Goal: Transaction & Acquisition: Book appointment/travel/reservation

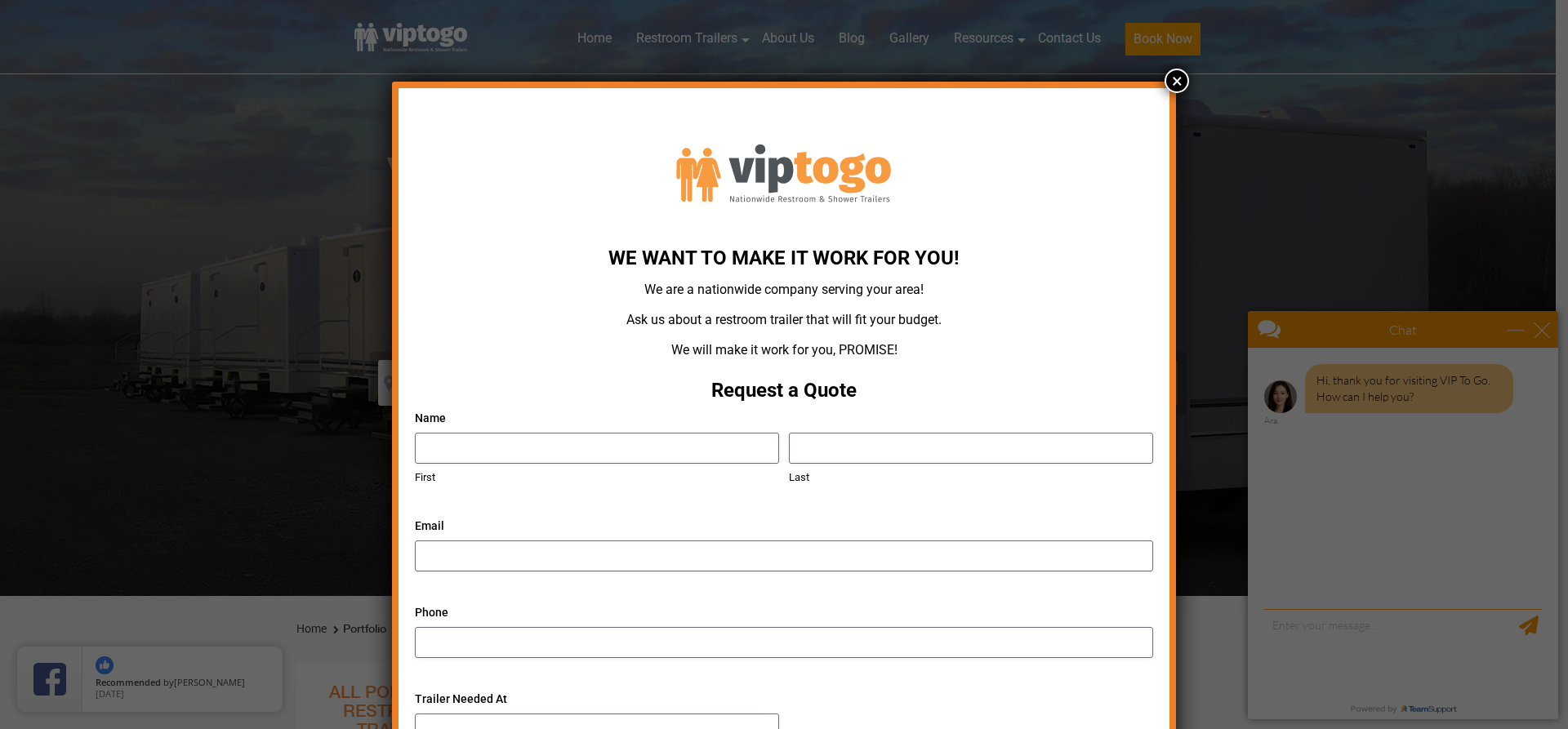
click at [1175, 74] on button "×" at bounding box center [1176, 80] width 24 height 24
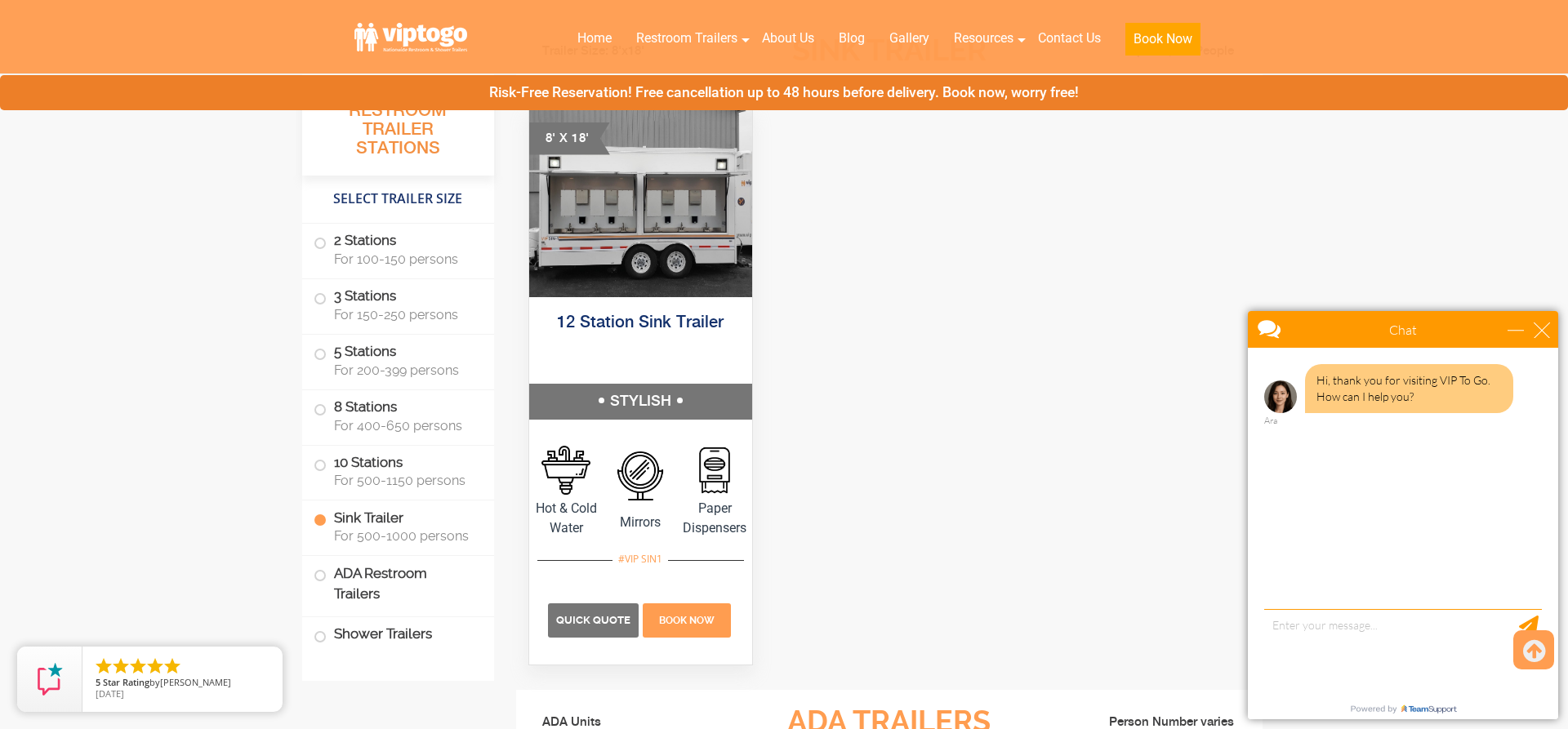
scroll to position [4498, 0]
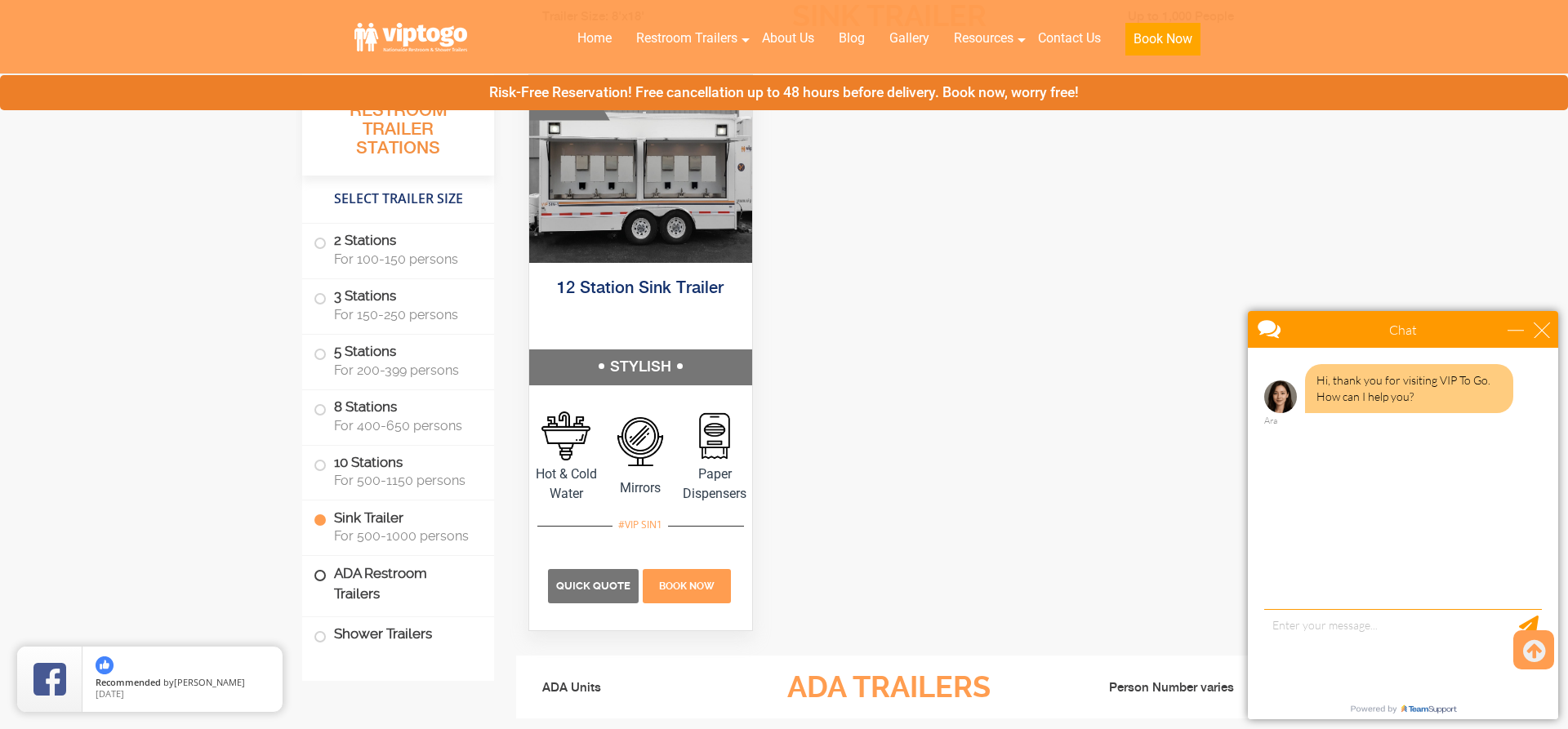
click at [321, 577] on span at bounding box center [320, 575] width 6 height 6
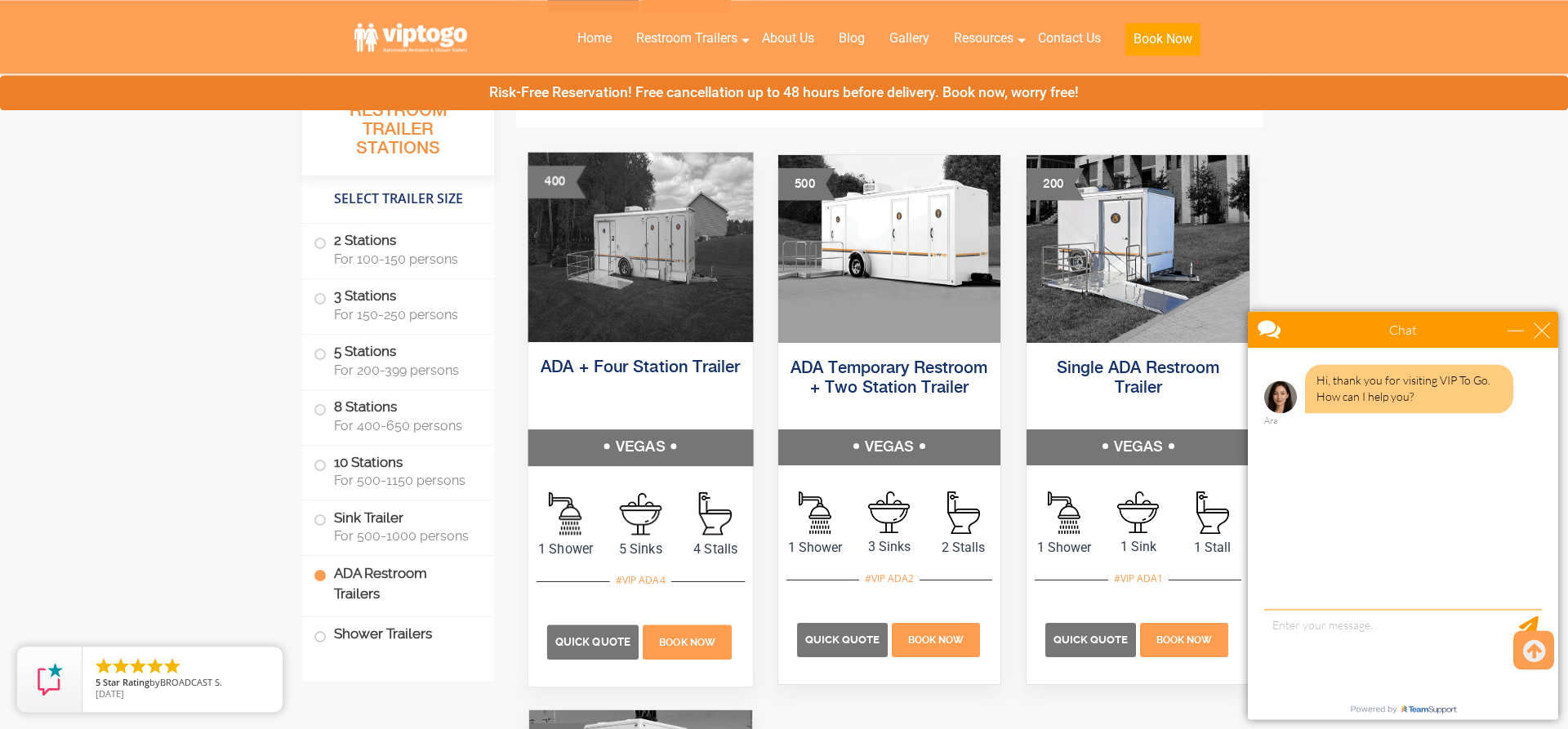
scroll to position [5090, 0]
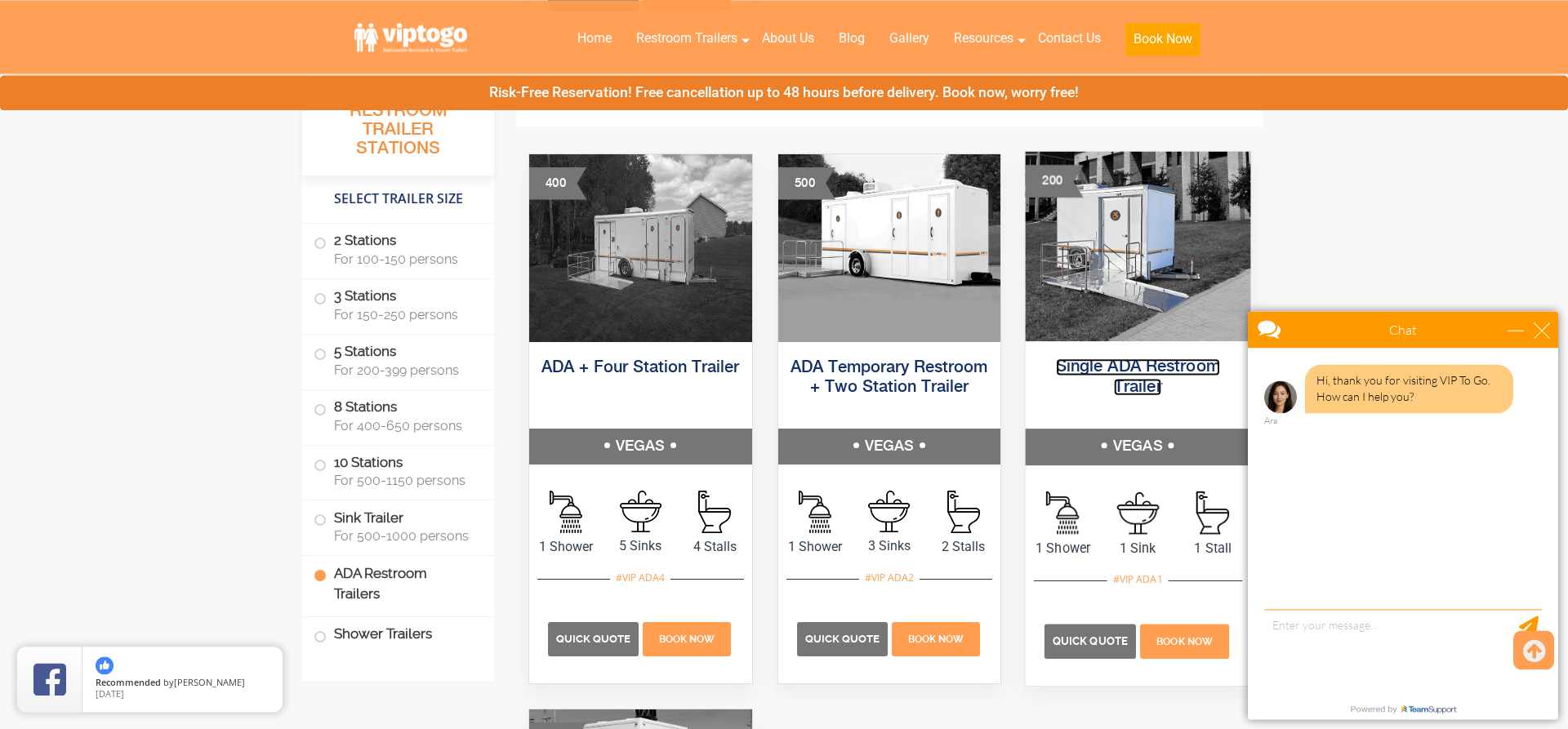
click at [1134, 367] on link "Single ADA Restroom Trailer" at bounding box center [1137, 376] width 164 height 37
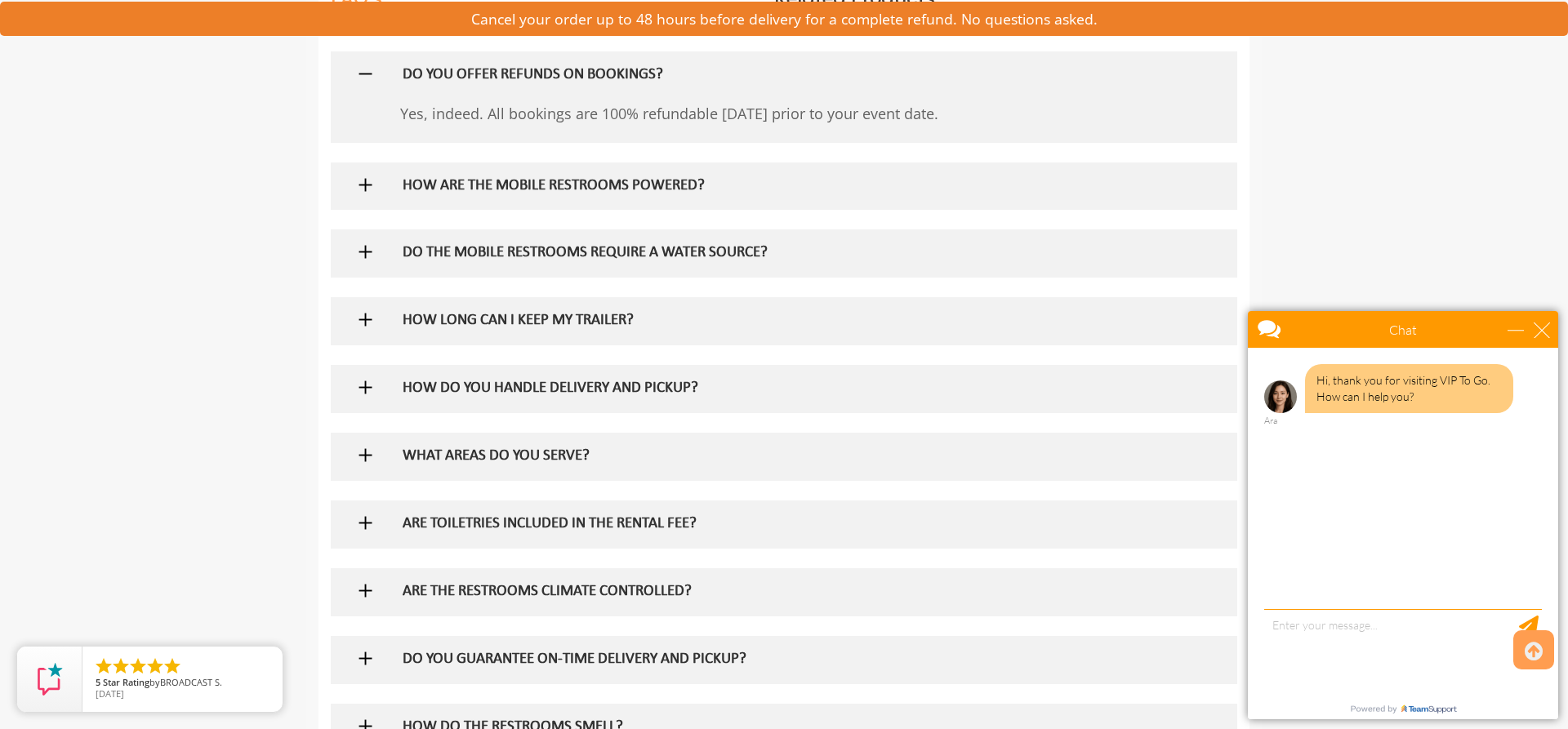
scroll to position [1166, 0]
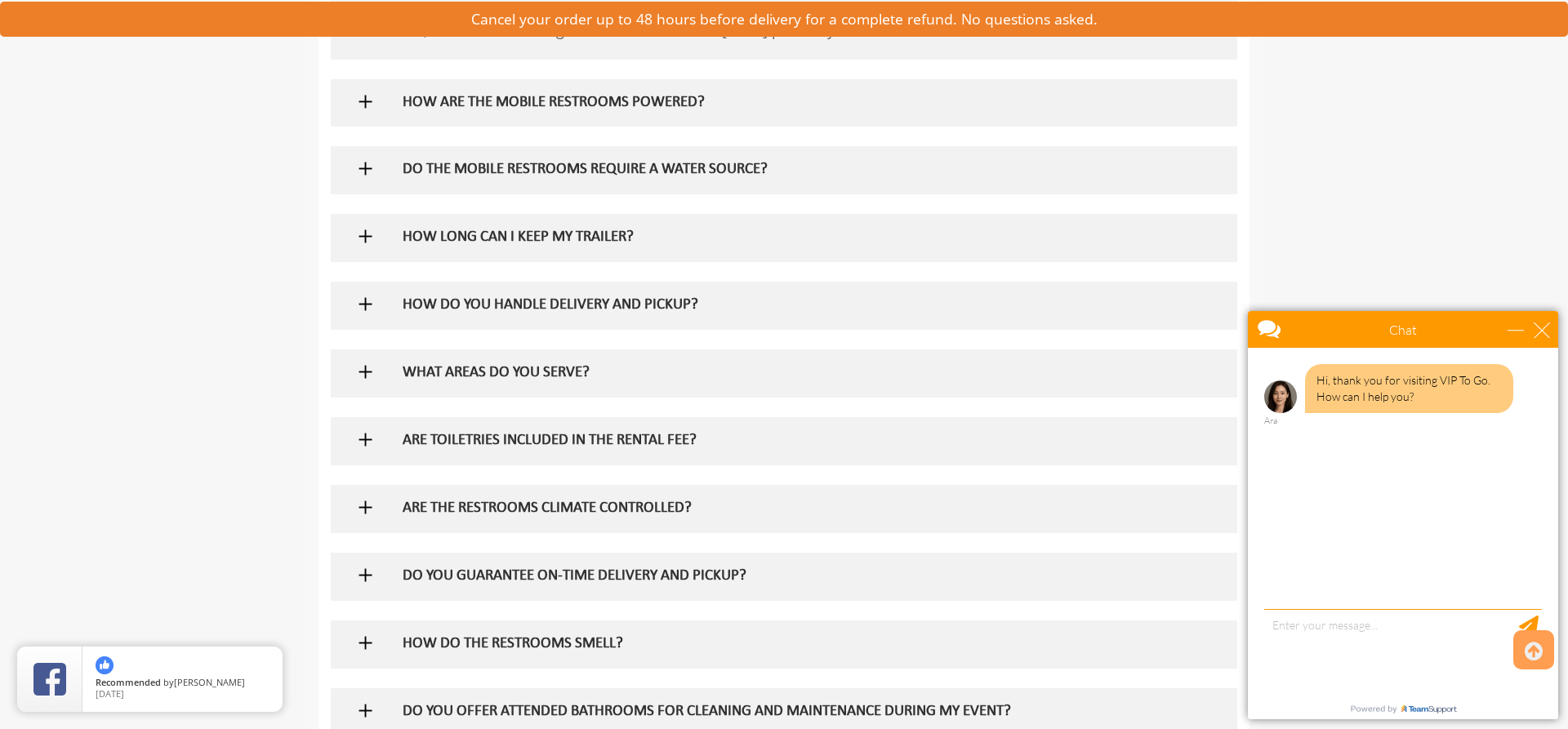
click at [365, 242] on img at bounding box center [365, 236] width 21 height 21
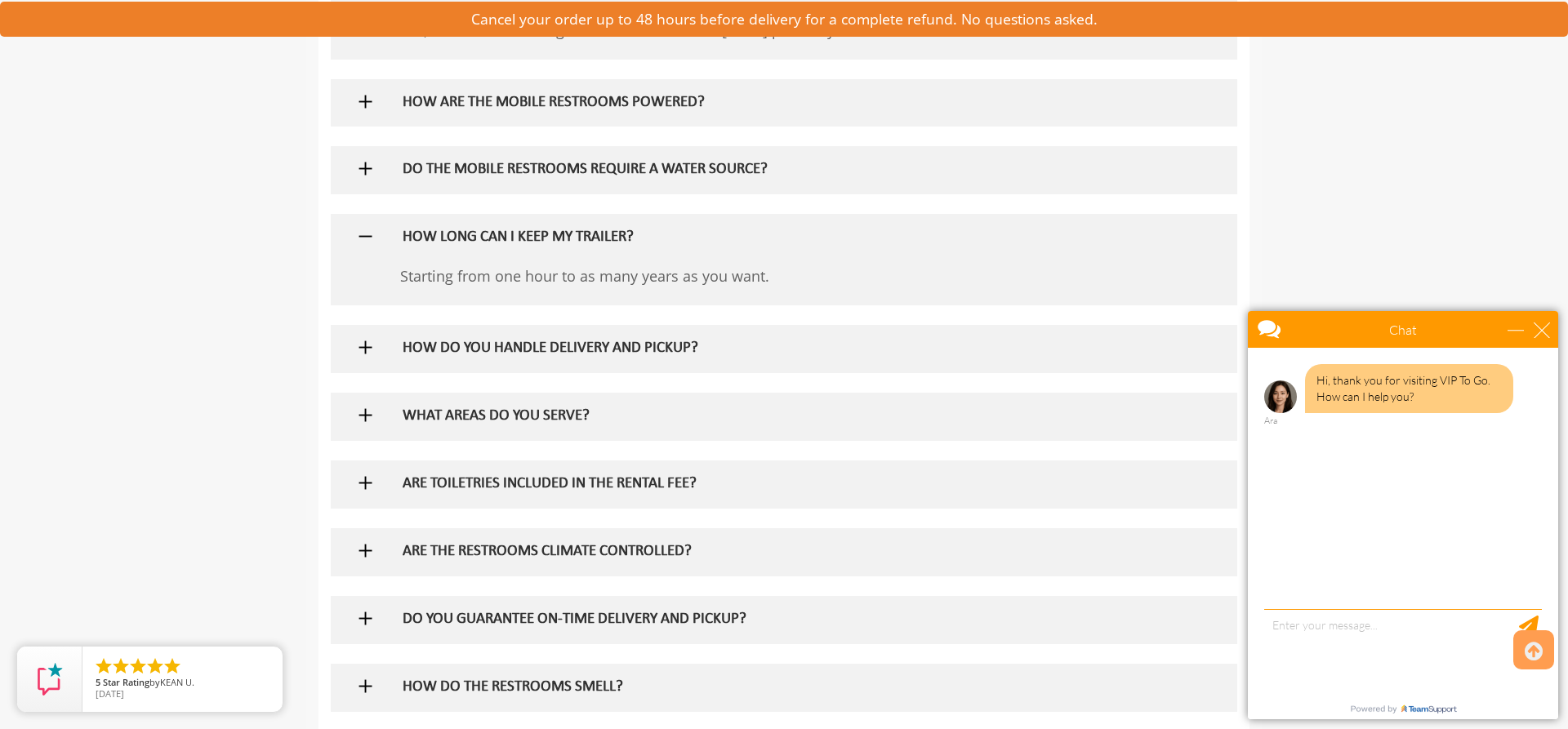
click at [366, 355] on img at bounding box center [365, 347] width 21 height 21
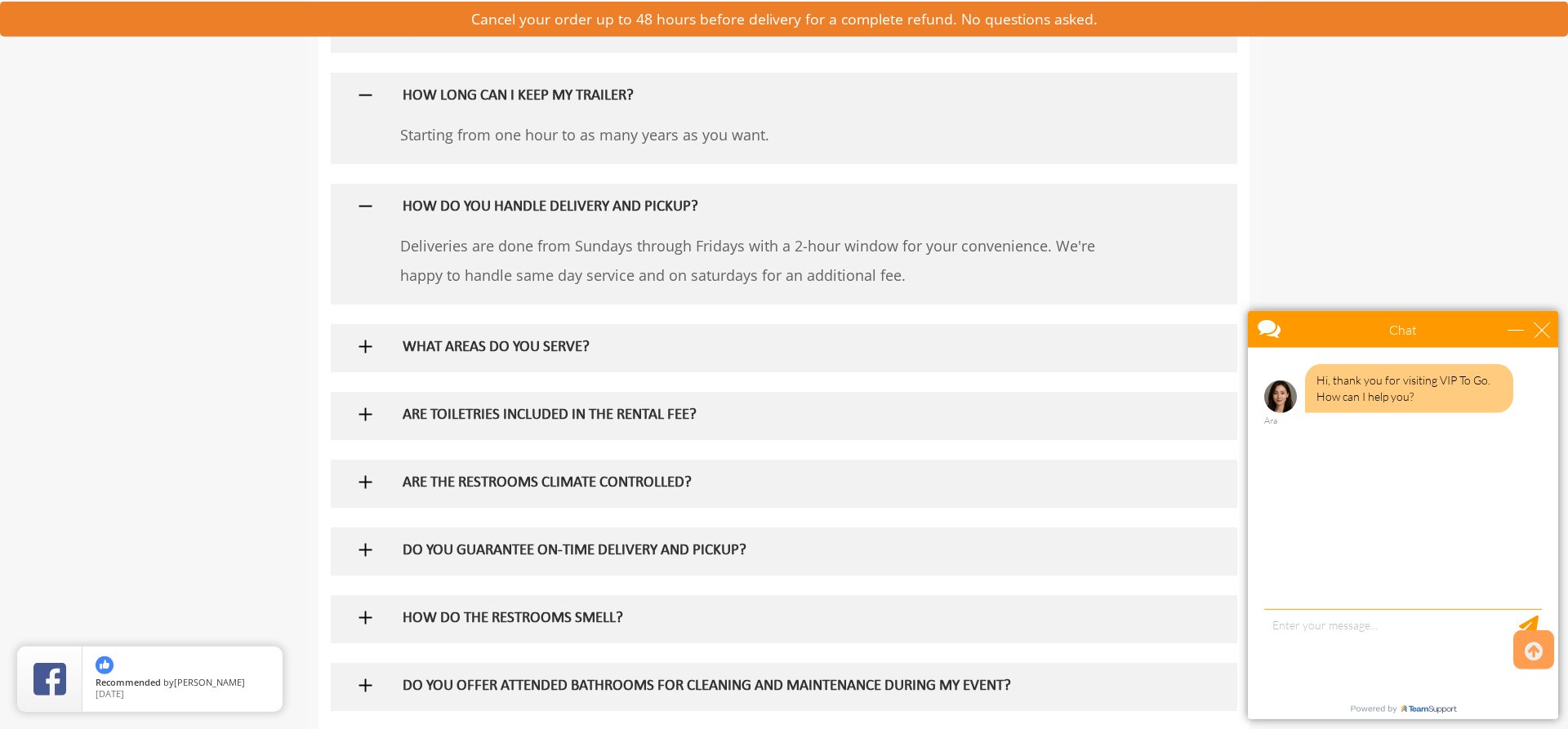
scroll to position [1333, 0]
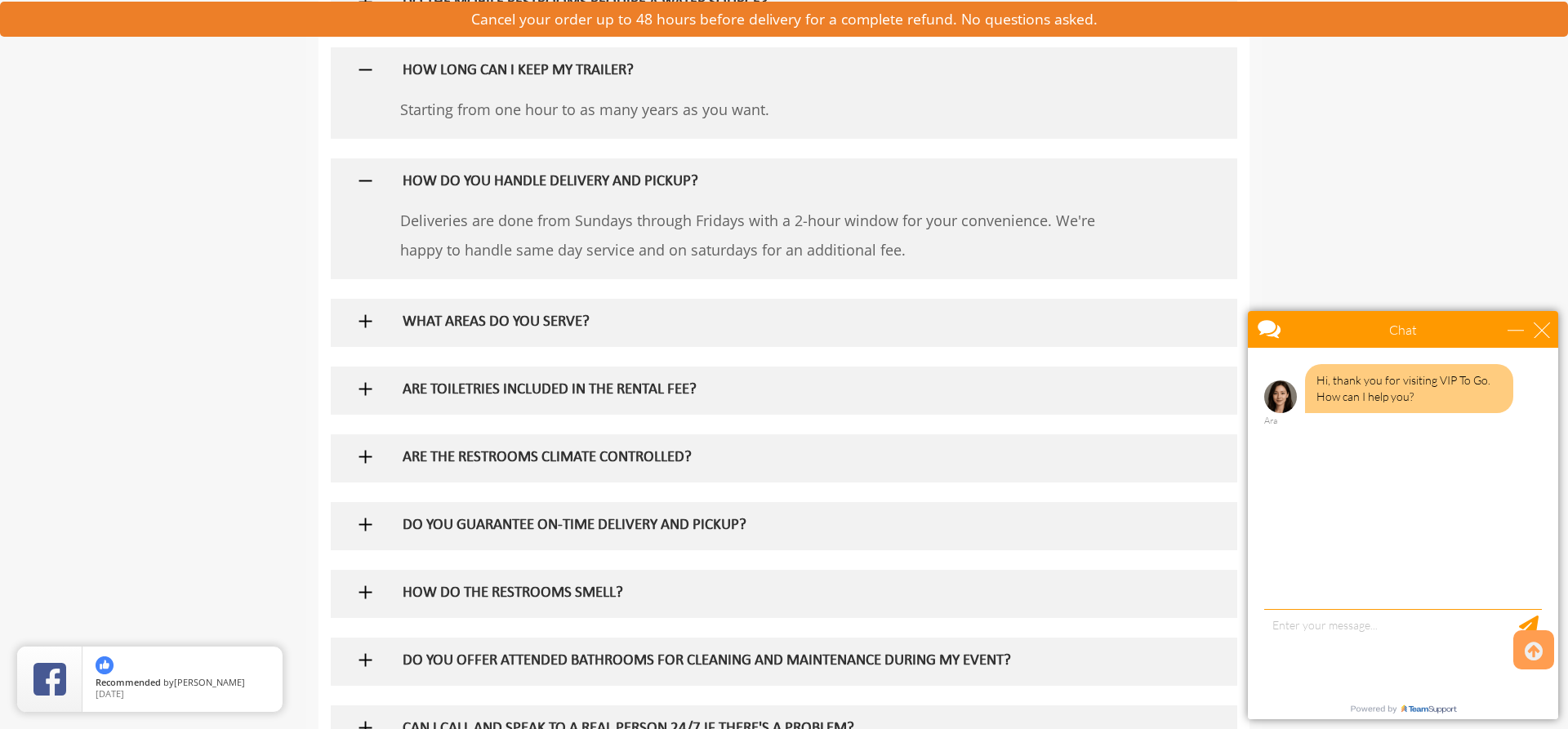
click at [374, 328] on img at bounding box center [365, 321] width 21 height 21
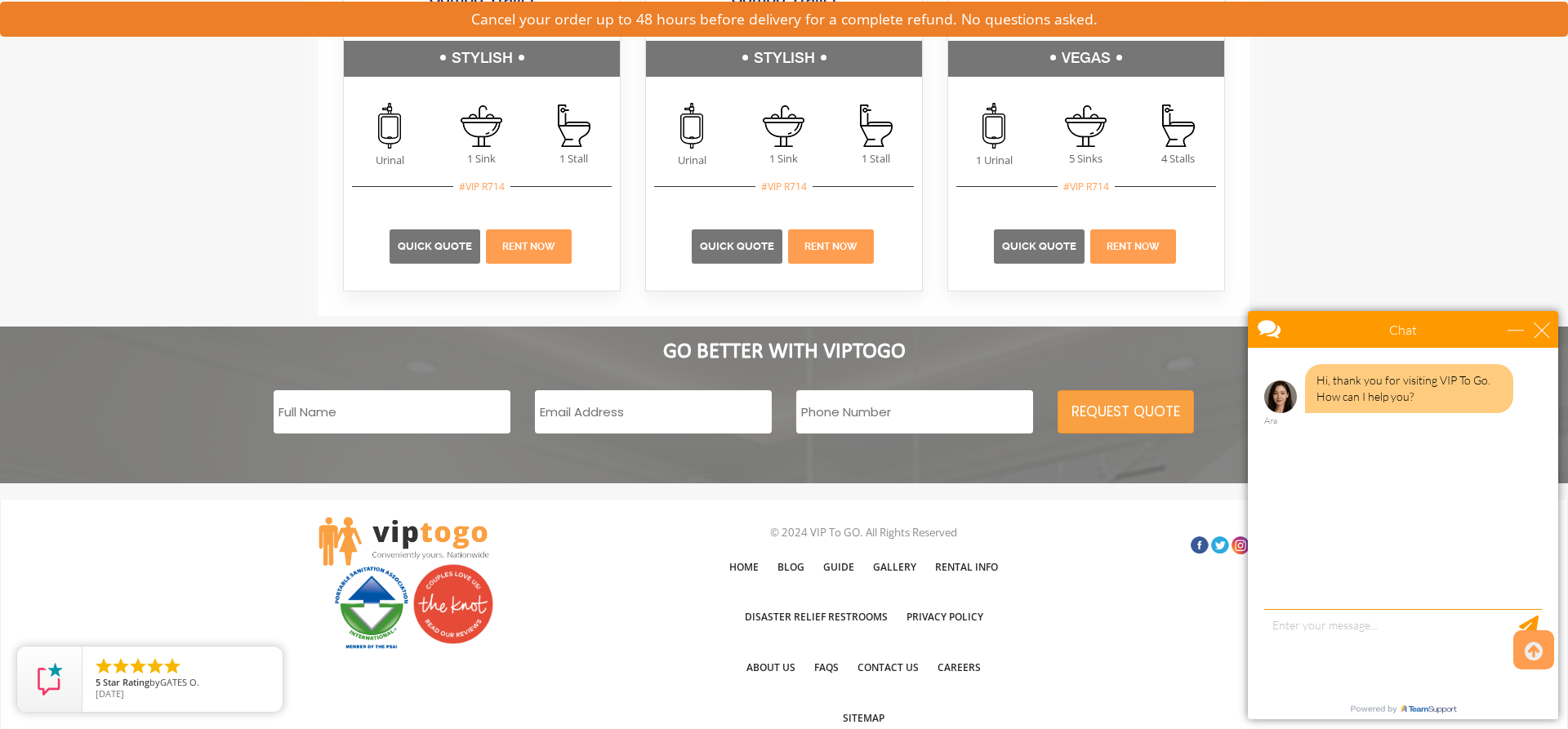
scroll to position [2934, 0]
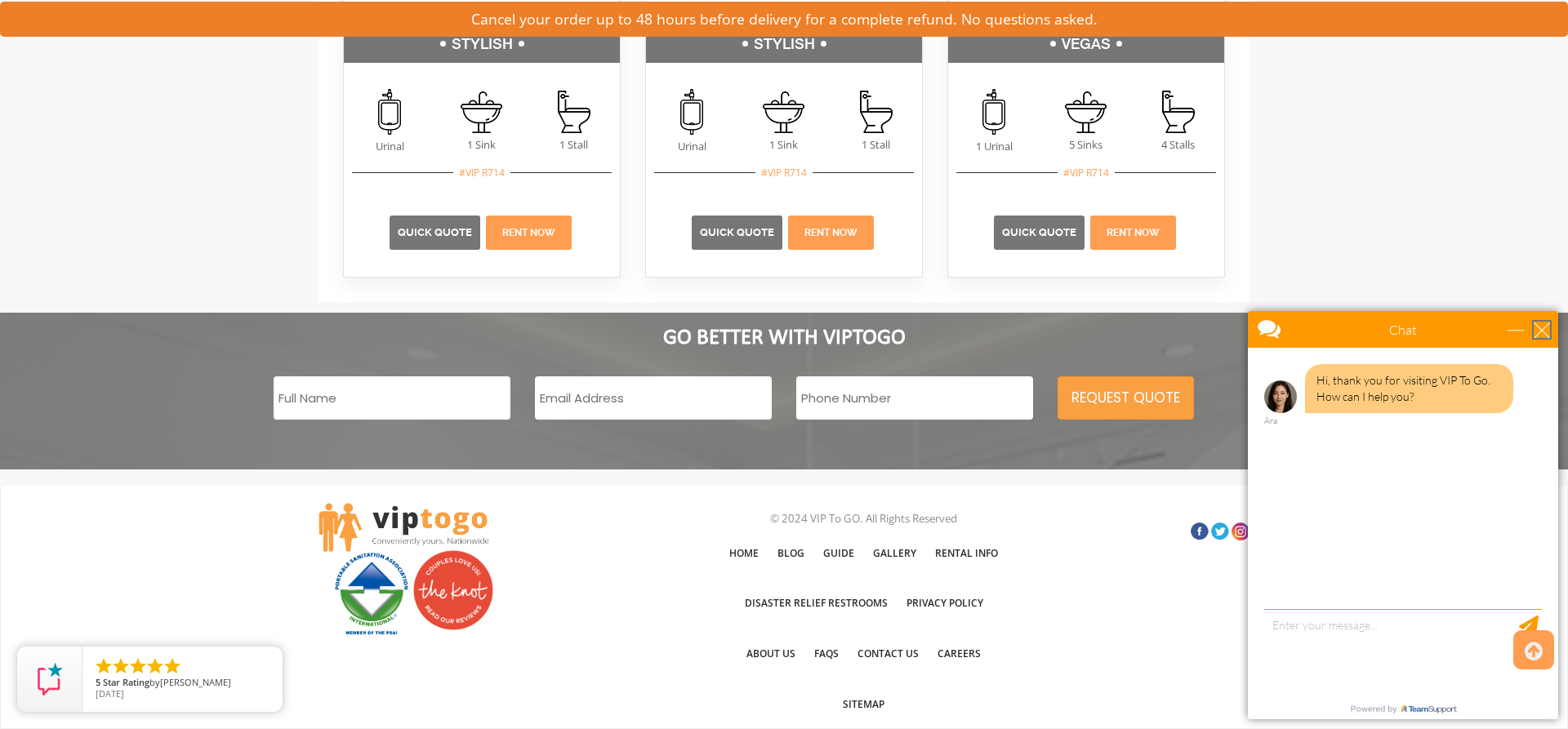
click at [1544, 332] on div "close" at bounding box center [1541, 329] width 16 height 16
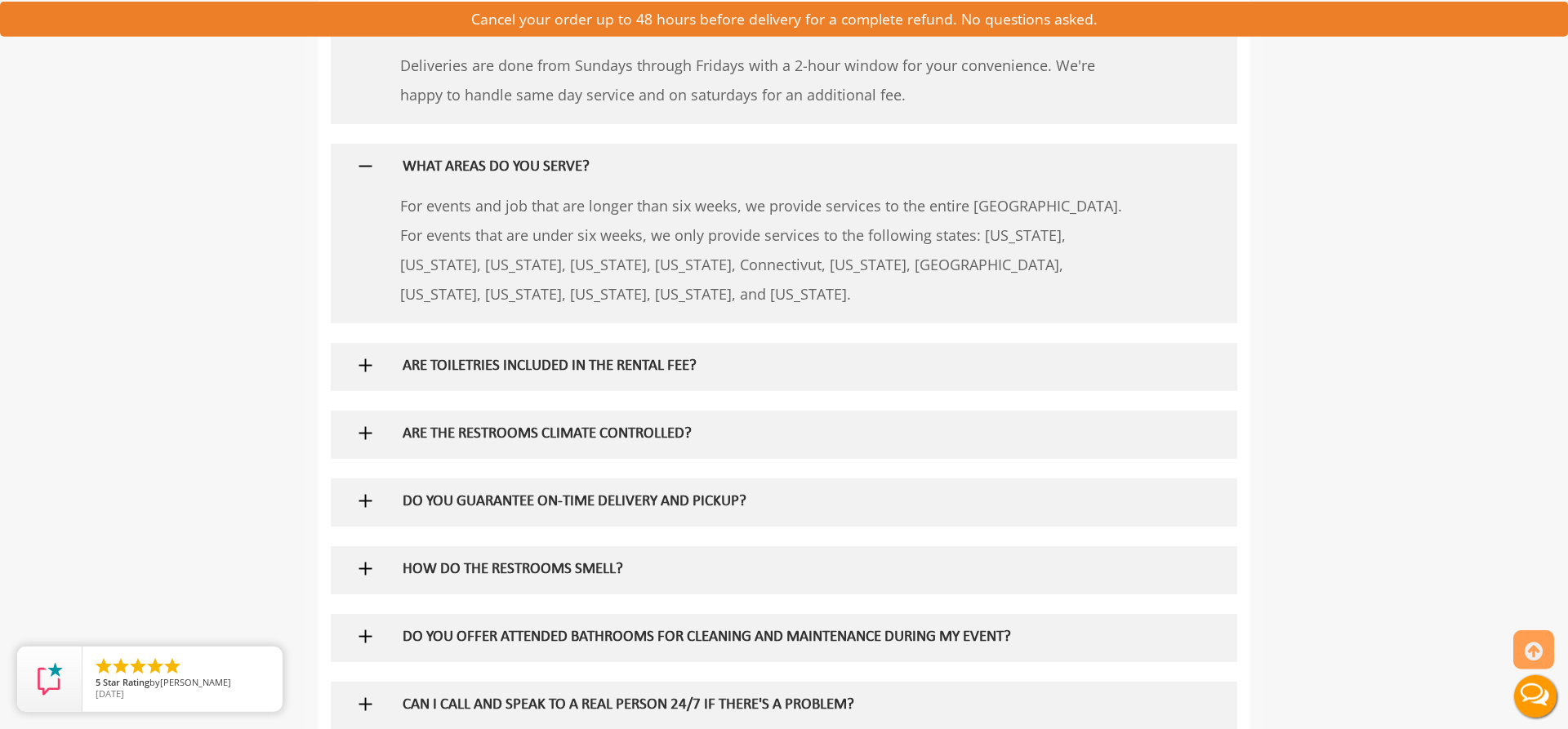
scroll to position [1435, 0]
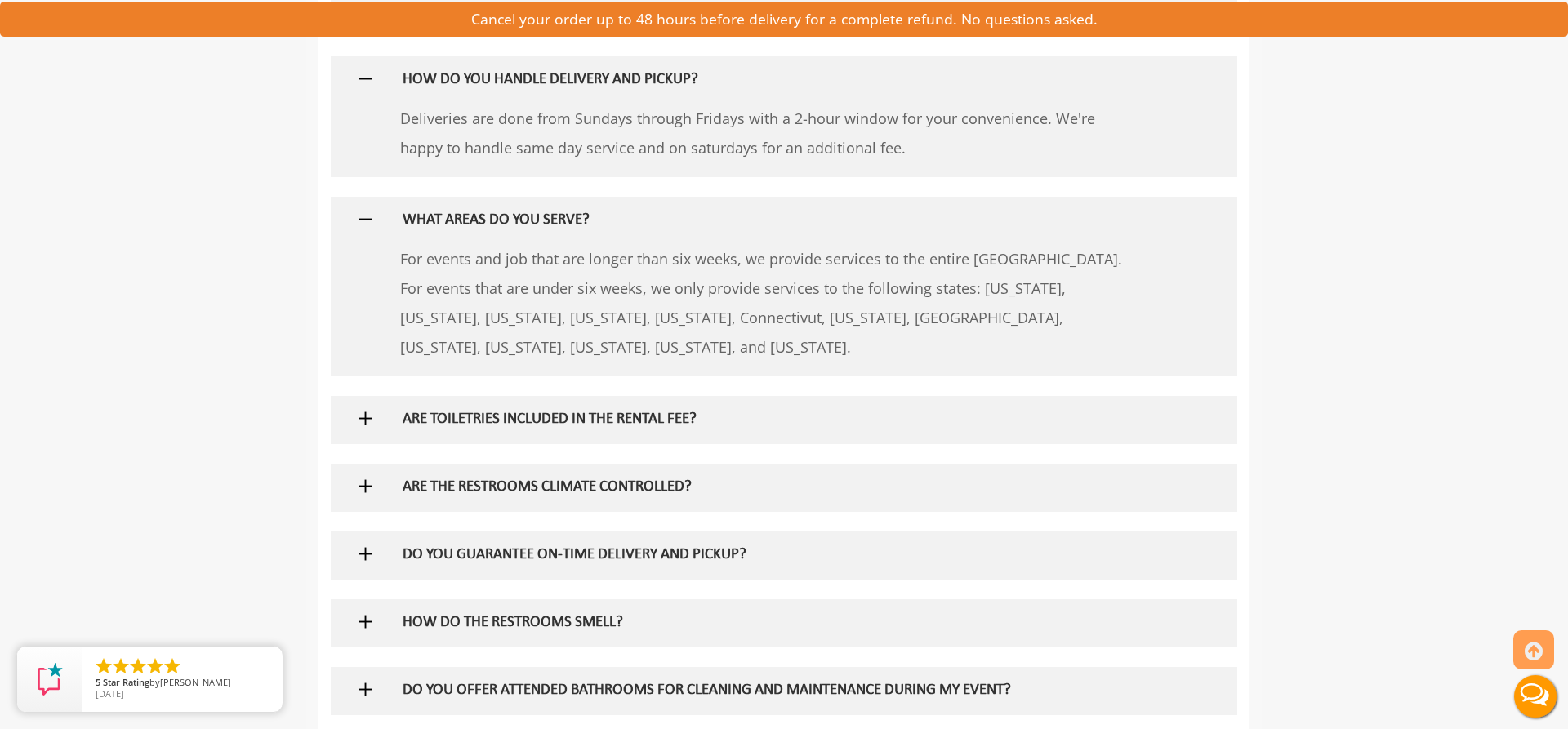
click at [350, 487] on div at bounding box center [784, 487] width 881 height 48
click at [361, 492] on img at bounding box center [365, 486] width 21 height 21
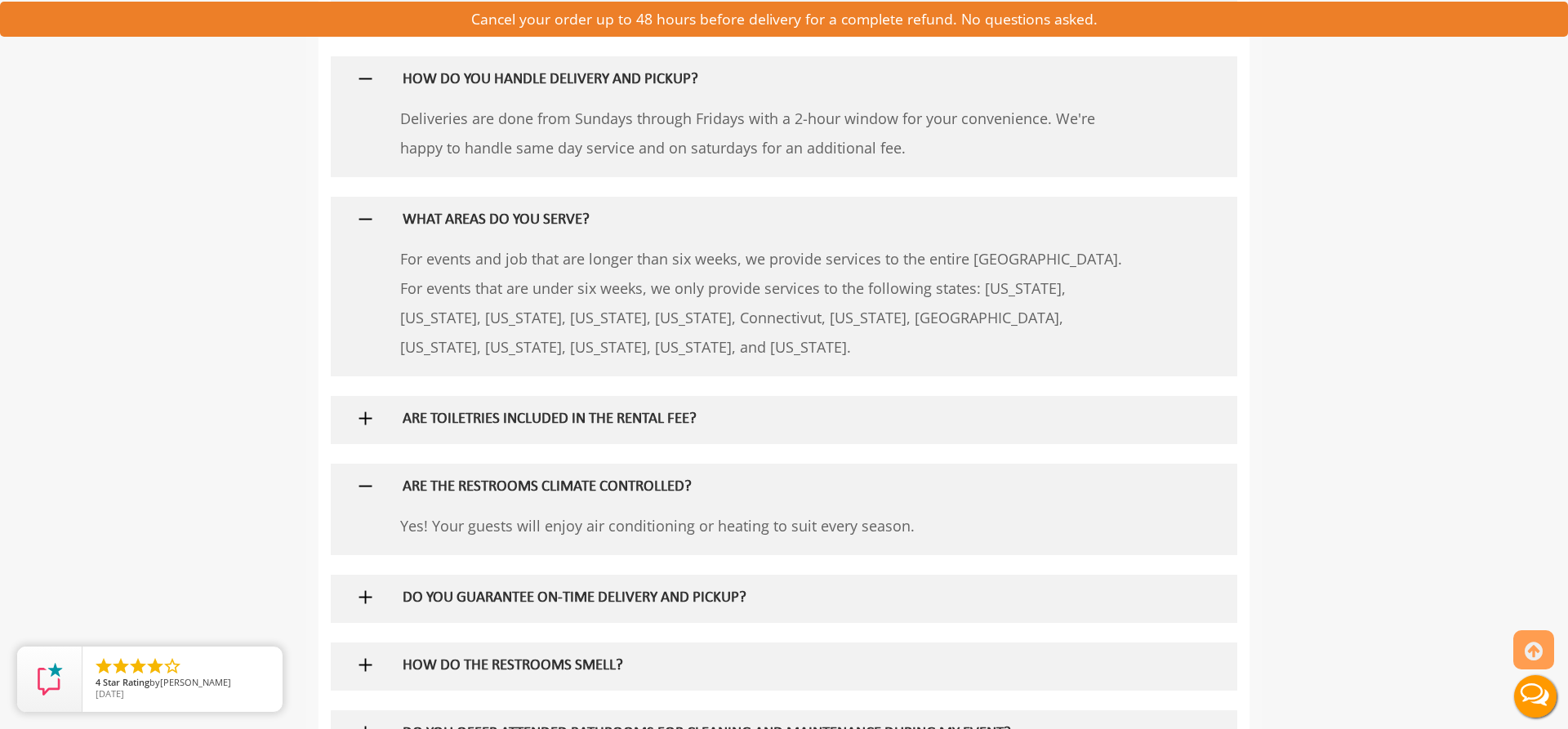
click at [364, 608] on img at bounding box center [365, 597] width 21 height 21
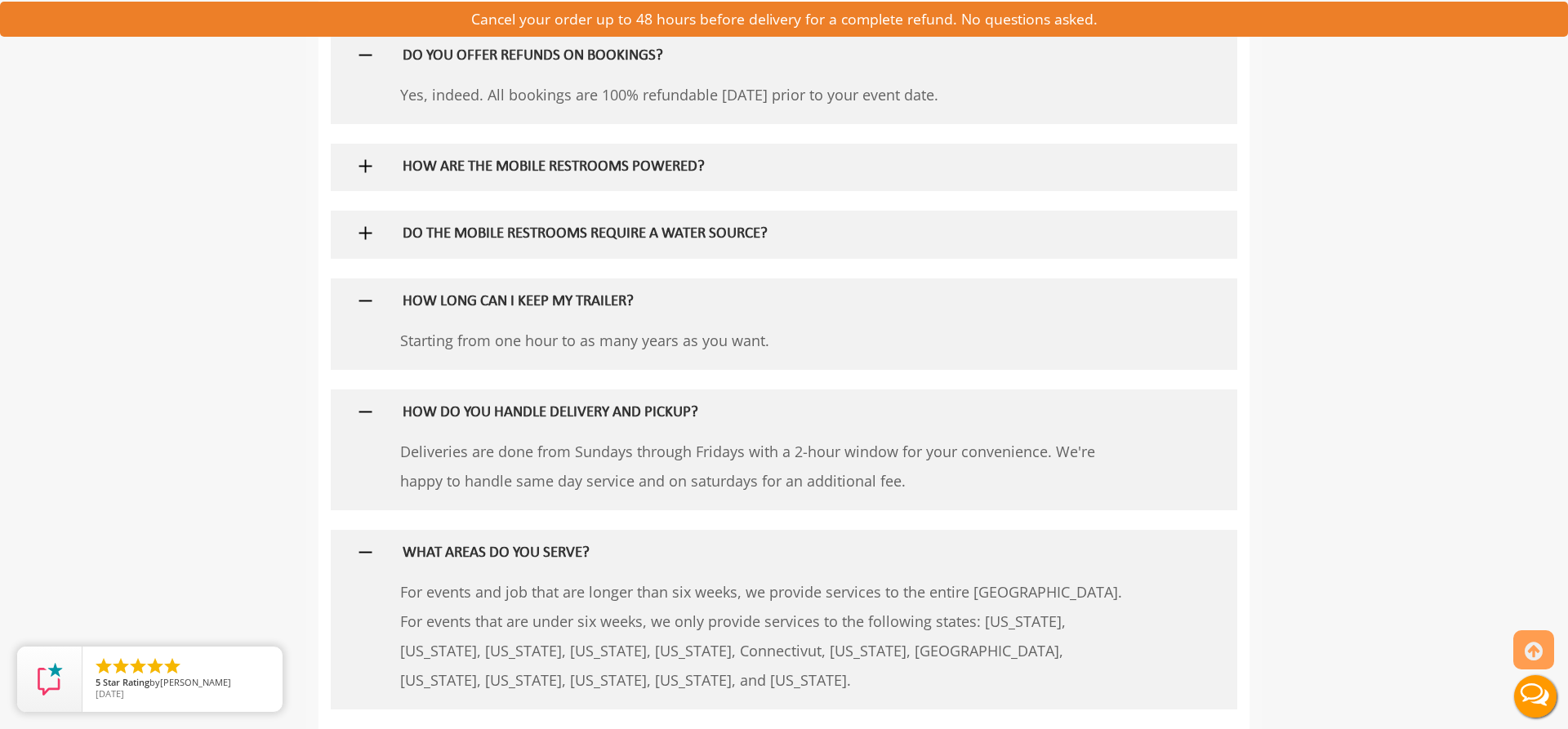
scroll to position [1018, 0]
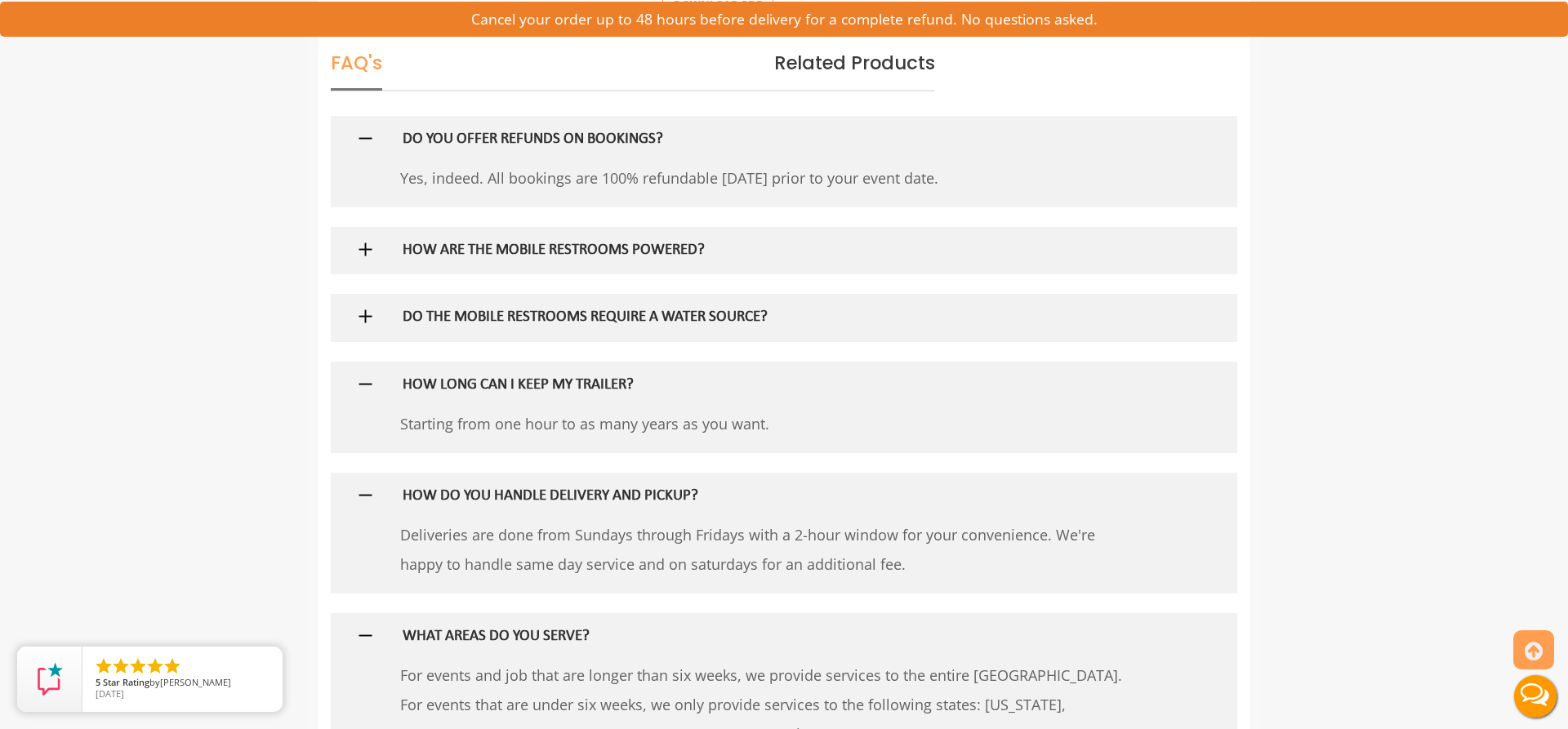
click at [362, 313] on img at bounding box center [365, 316] width 21 height 21
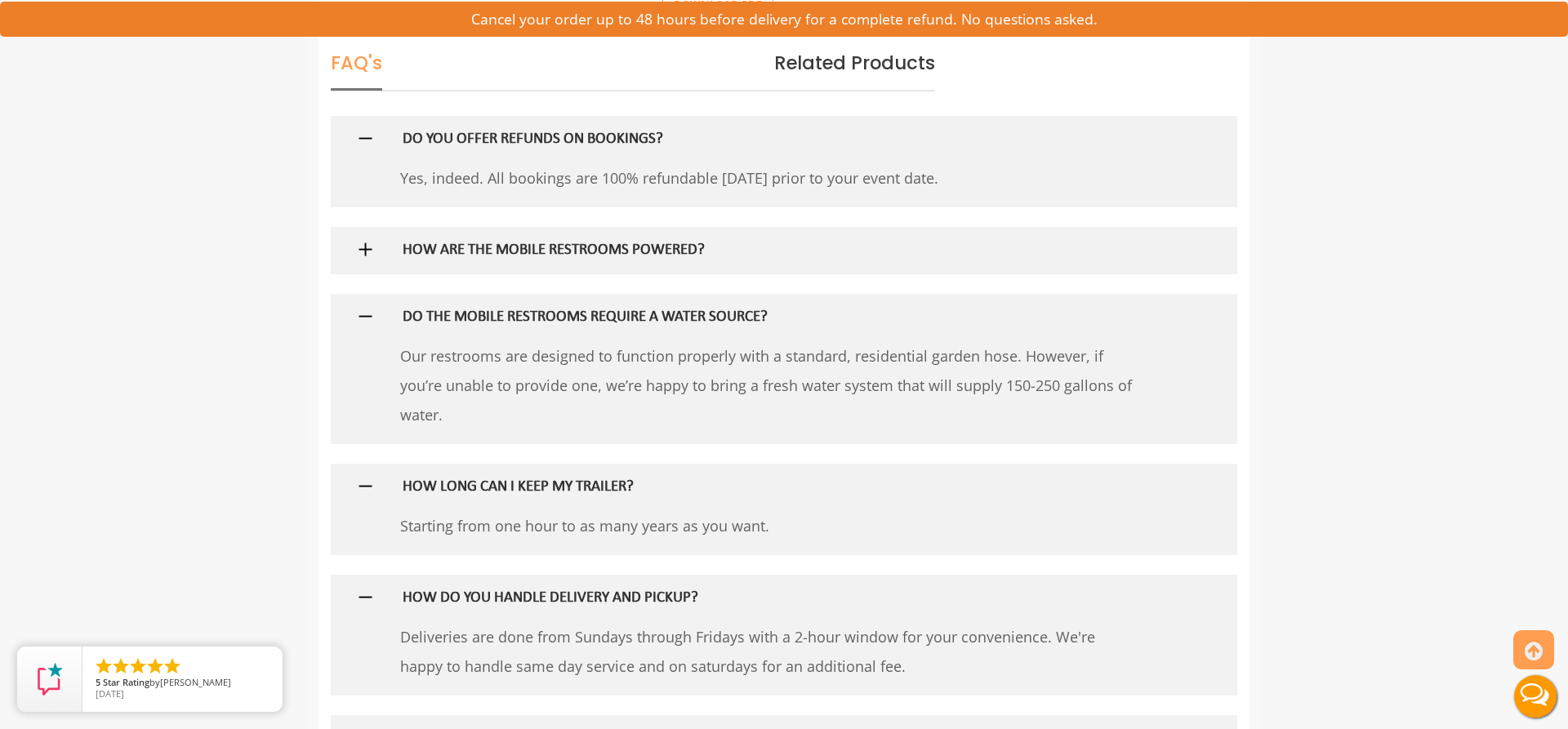
click at [364, 255] on img at bounding box center [365, 250] width 21 height 21
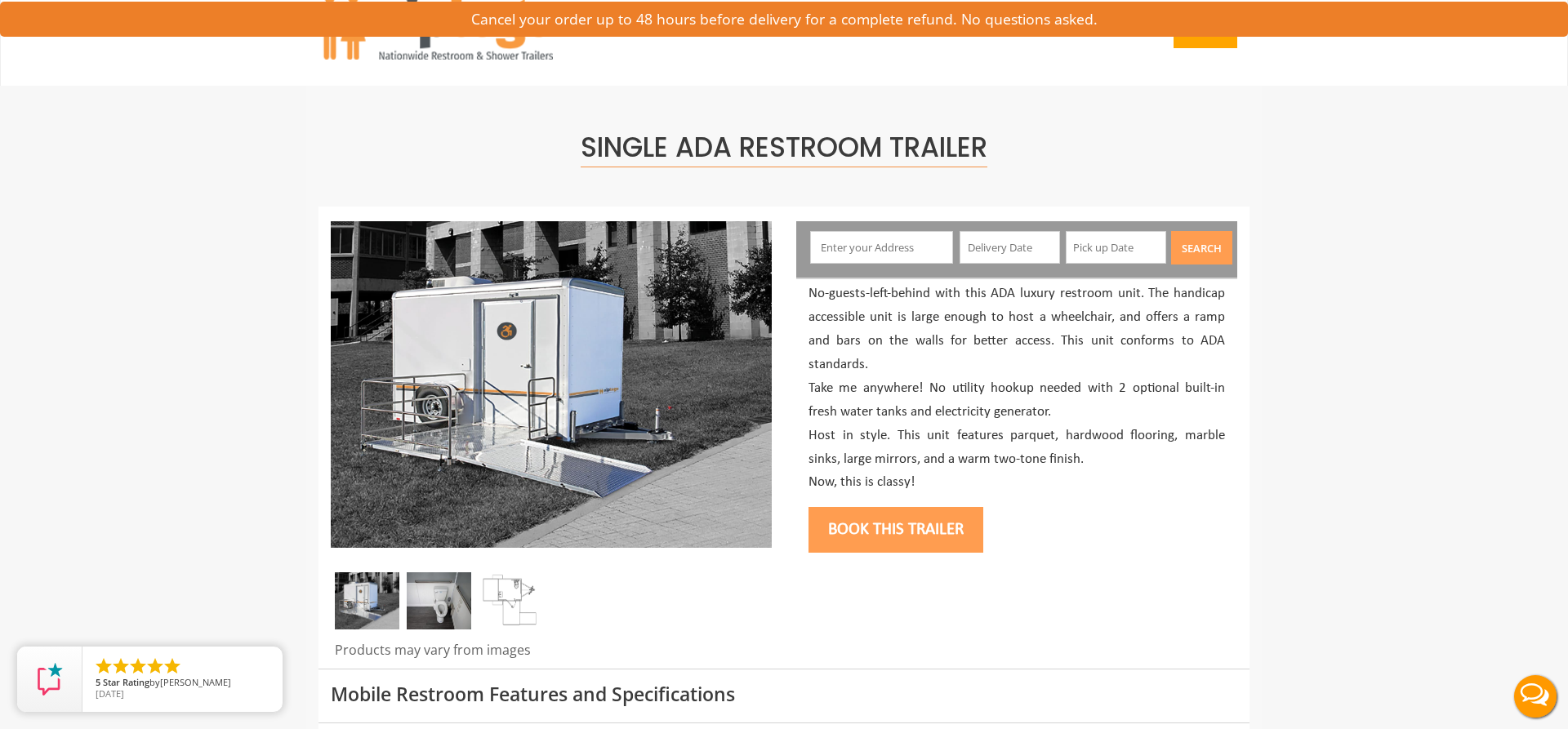
scroll to position [0, 0]
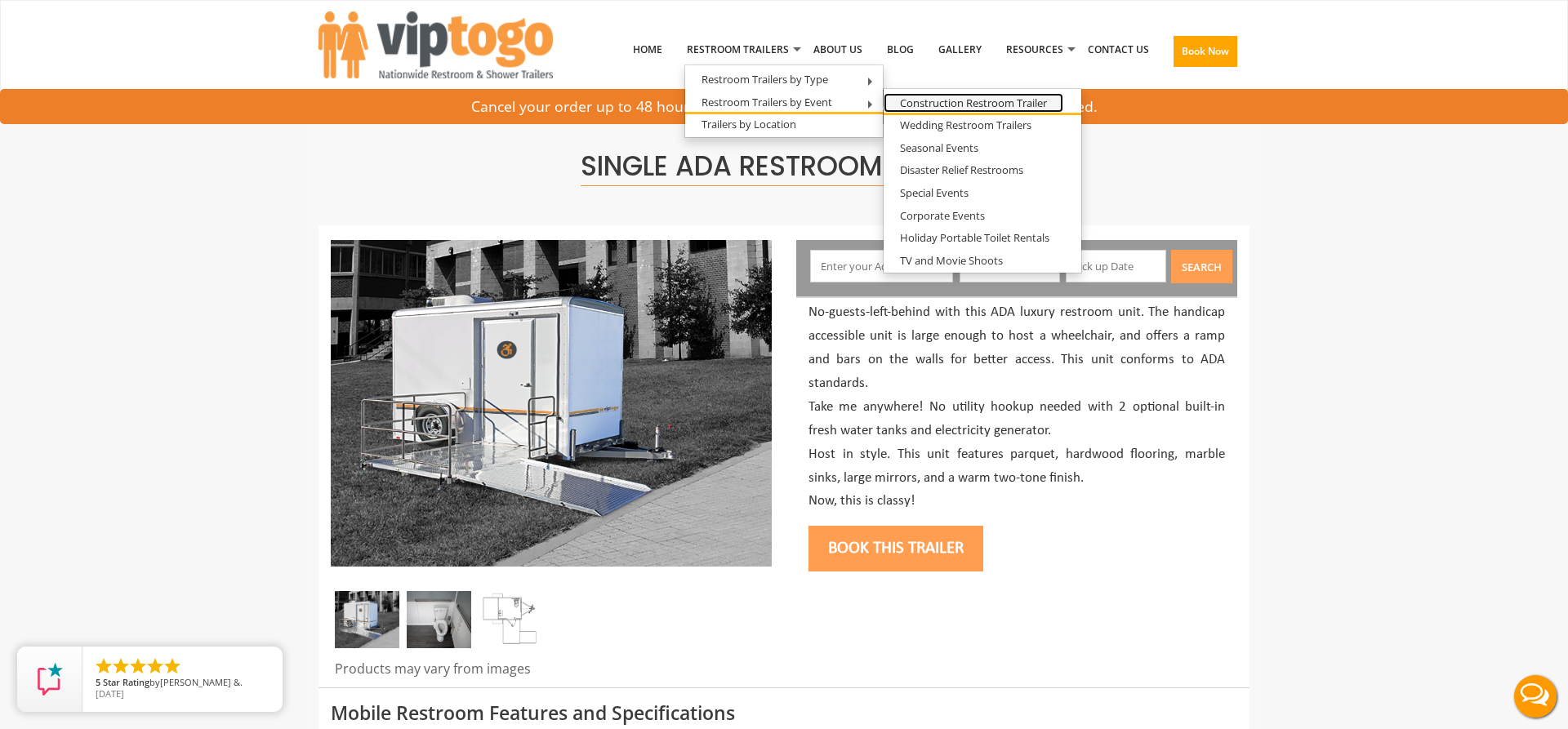
click at [933, 104] on link "Construction Restroom Trailer" at bounding box center [973, 103] width 180 height 21
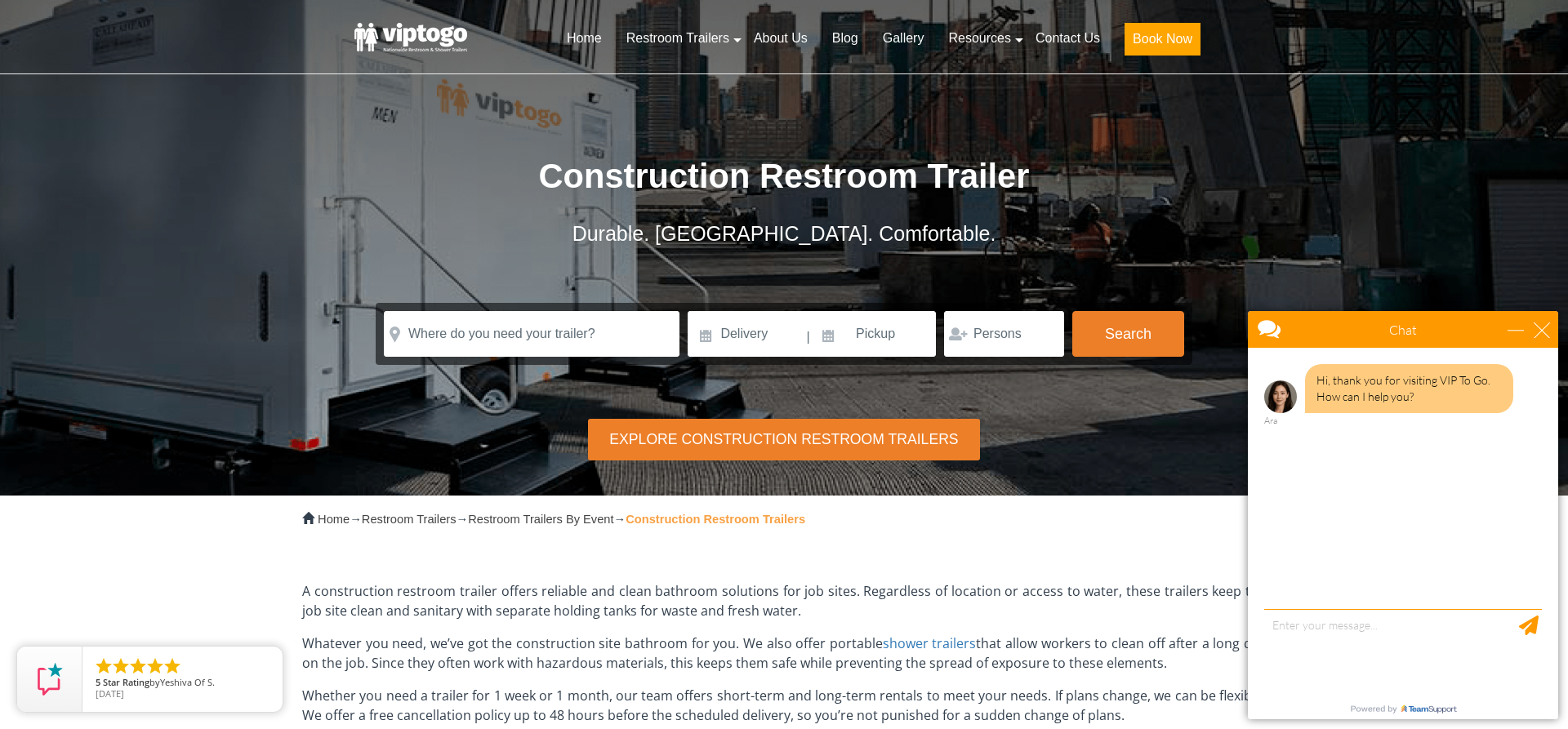
click at [1549, 333] on div "close" at bounding box center [1541, 329] width 16 height 16
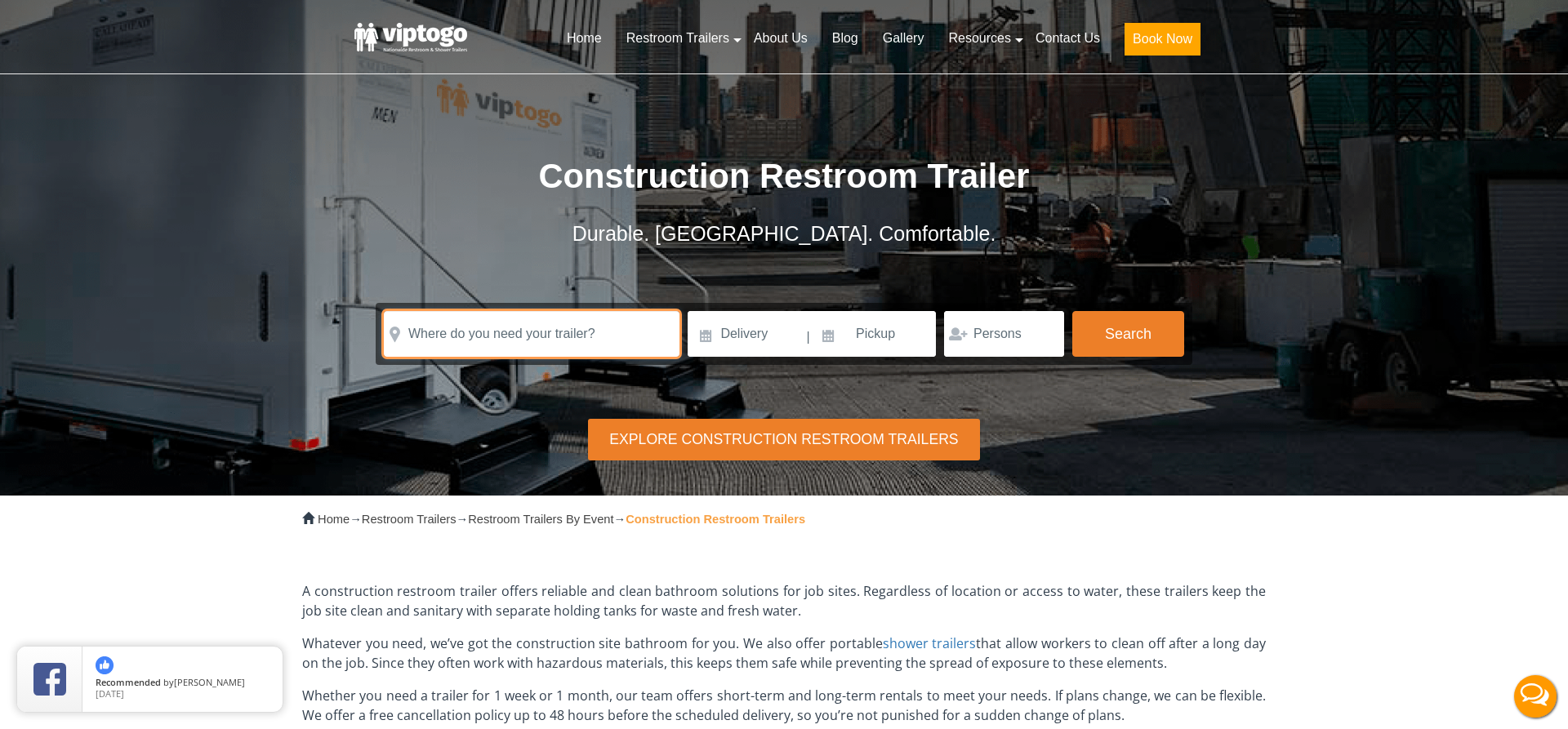
click at [590, 333] on input "text" at bounding box center [531, 334] width 295 height 46
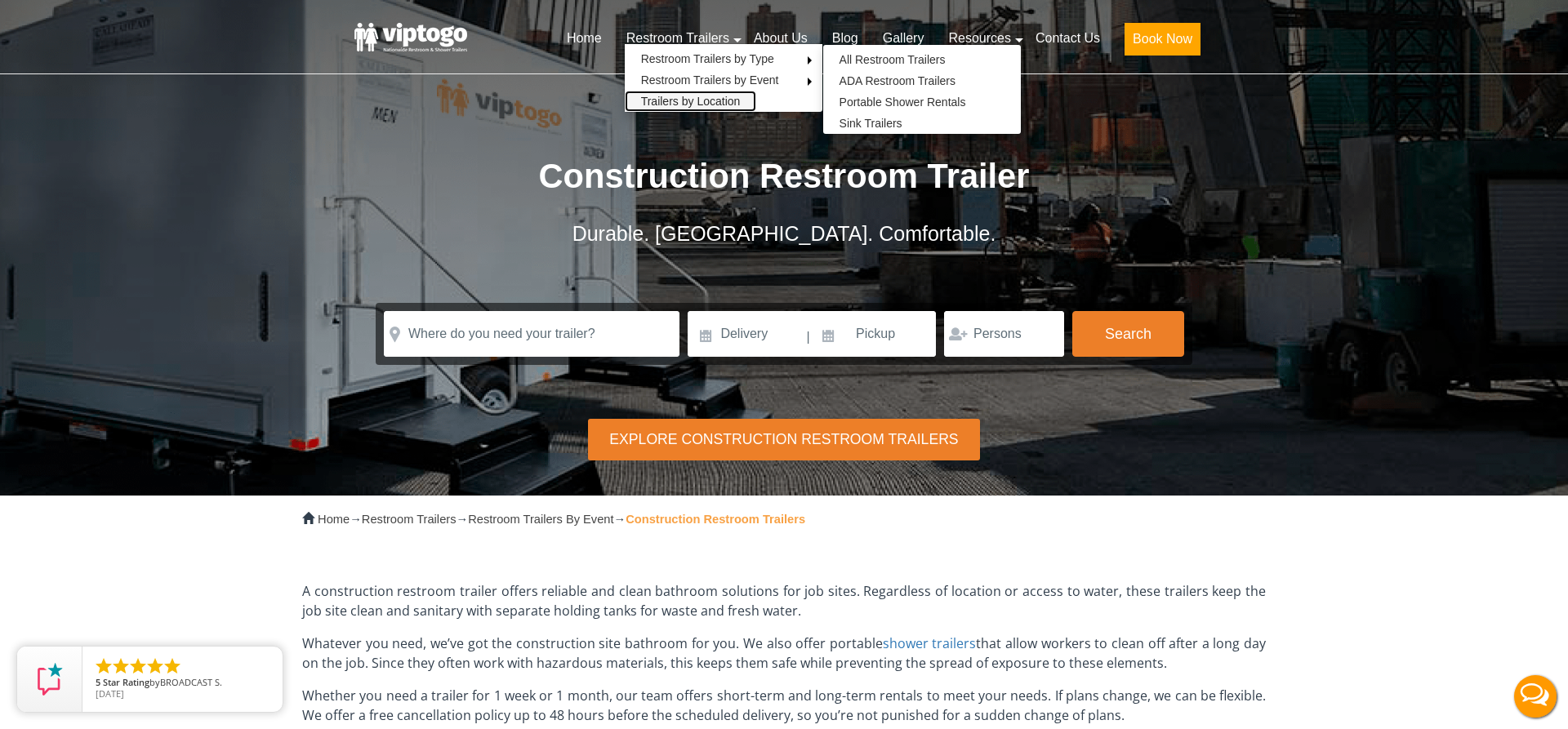
click at [705, 104] on link "Trailers by Location" at bounding box center [690, 101] width 132 height 22
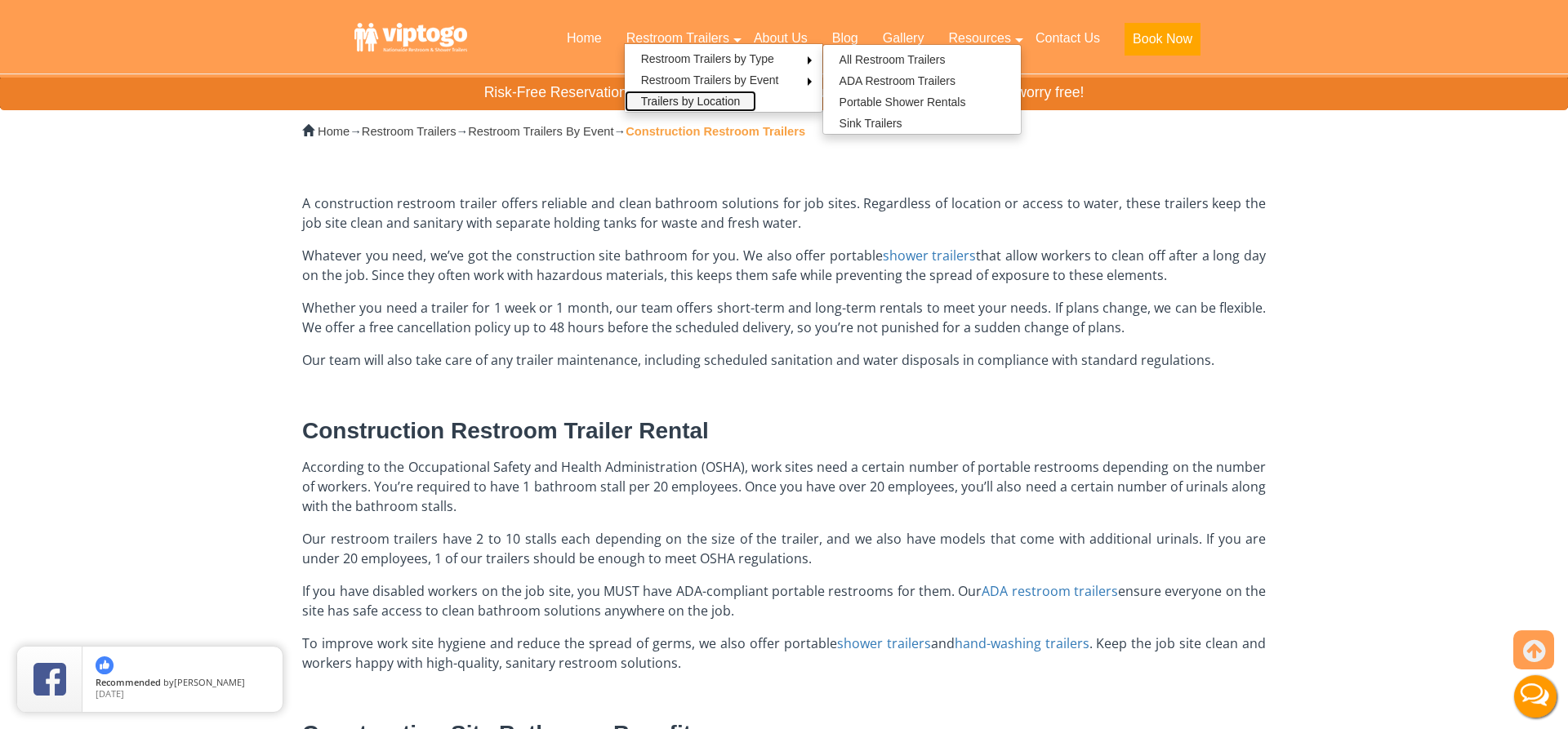
scroll to position [417, 0]
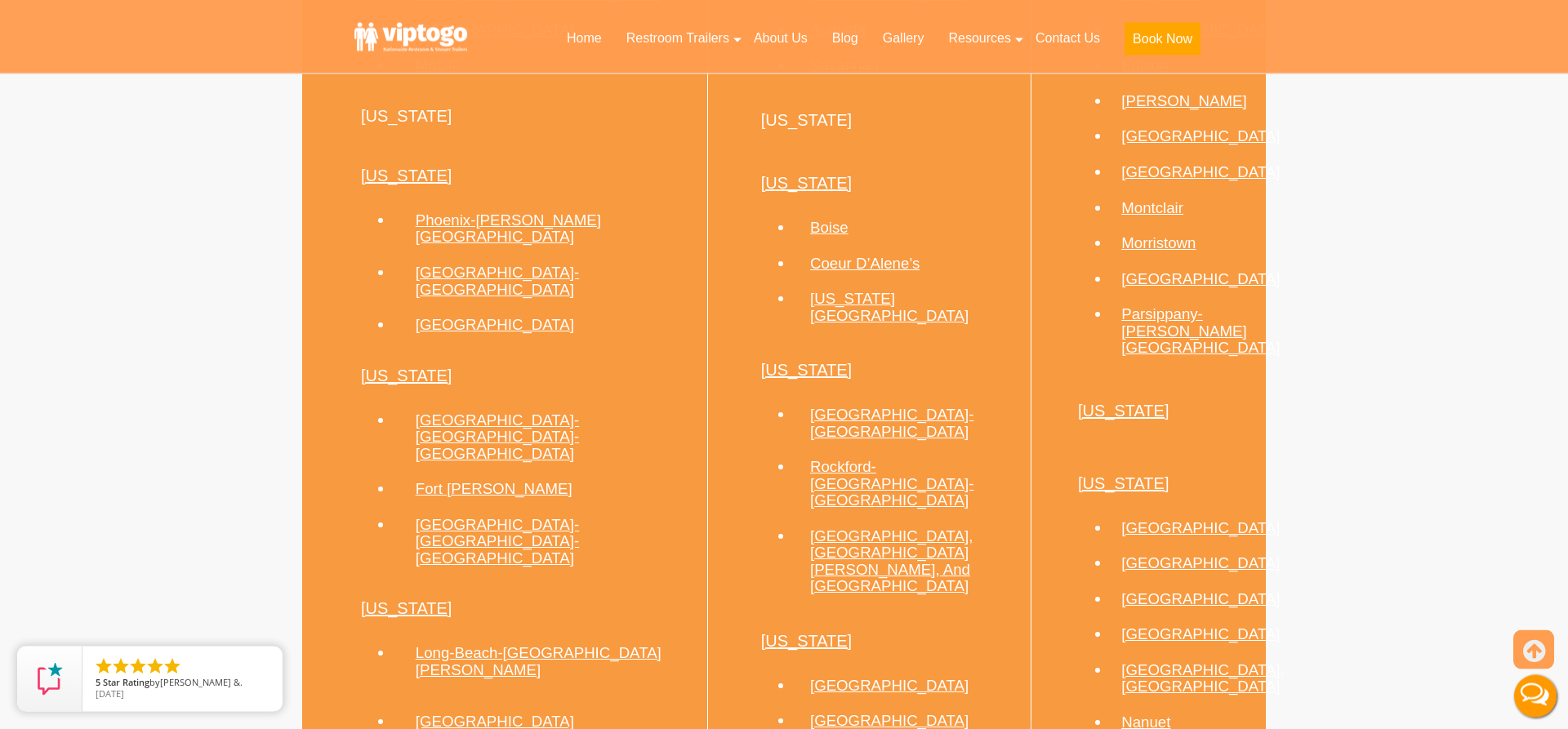
scroll to position [1166, 0]
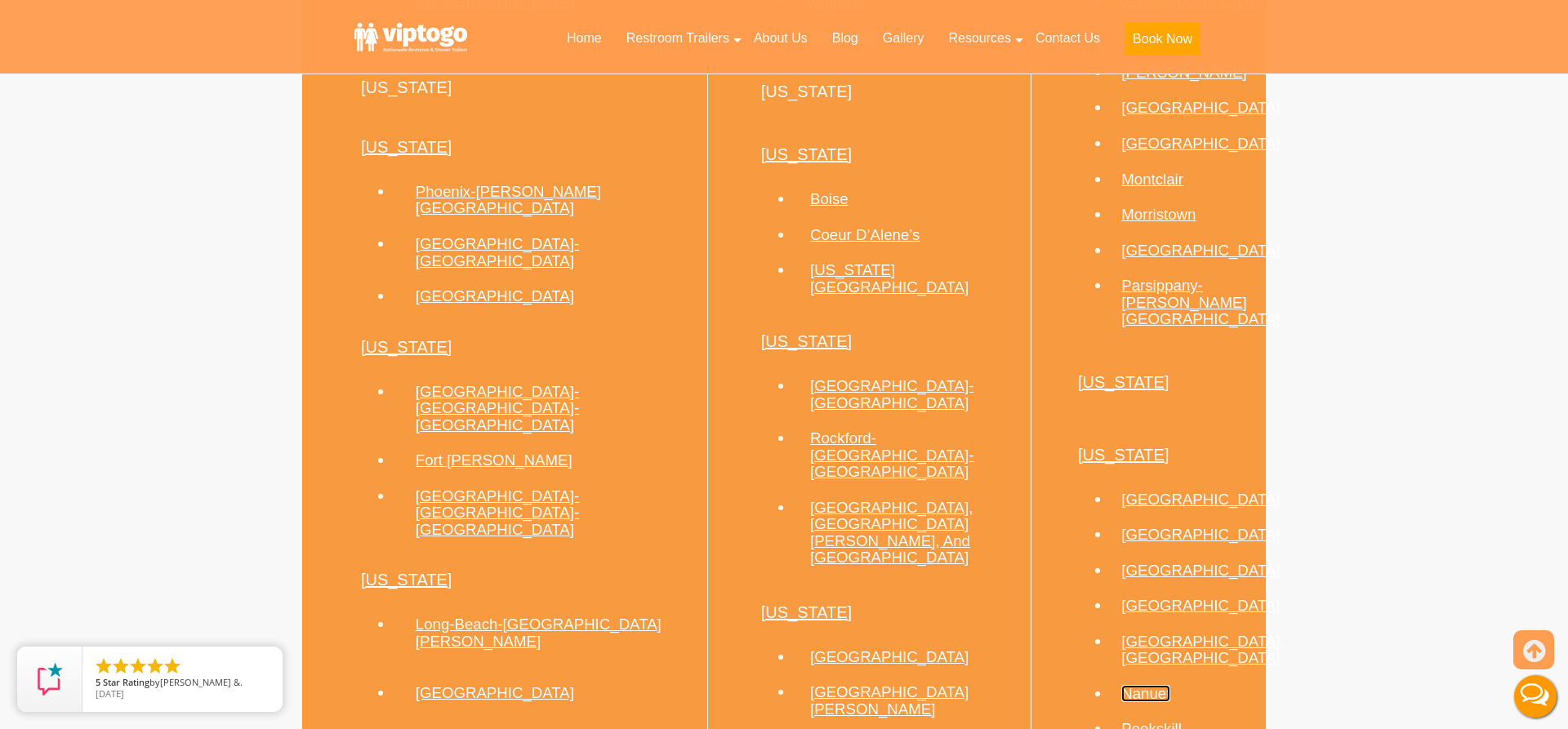
click at [1121, 685] on link "Nanuet" at bounding box center [1145, 693] width 49 height 17
